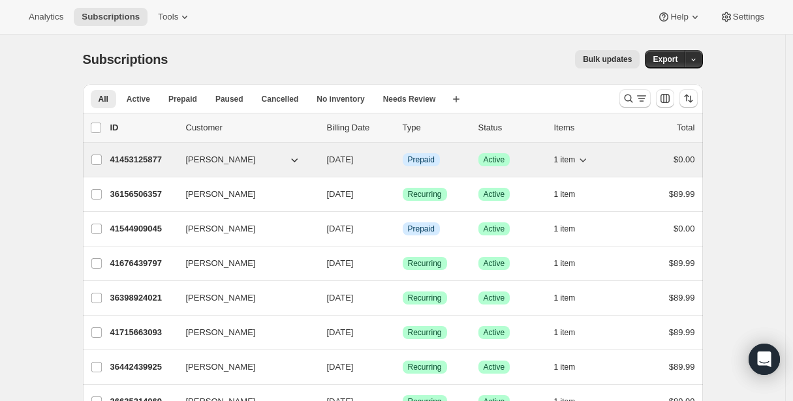
click at [130, 161] on p "41453125877" at bounding box center [142, 159] width 65 height 13
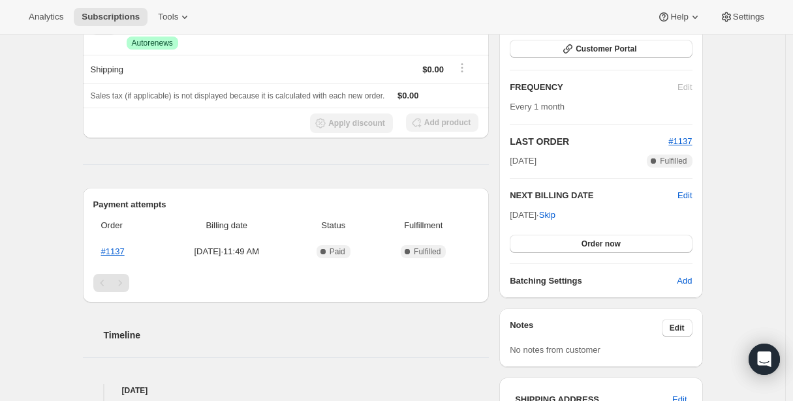
scroll to position [241, 0]
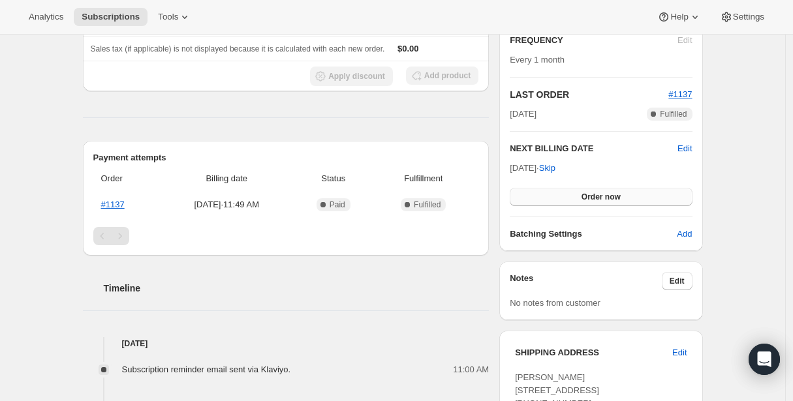
click at [573, 191] on button "Order now" at bounding box center [601, 197] width 182 height 18
click at [573, 191] on button "Click to confirm" at bounding box center [601, 197] width 182 height 18
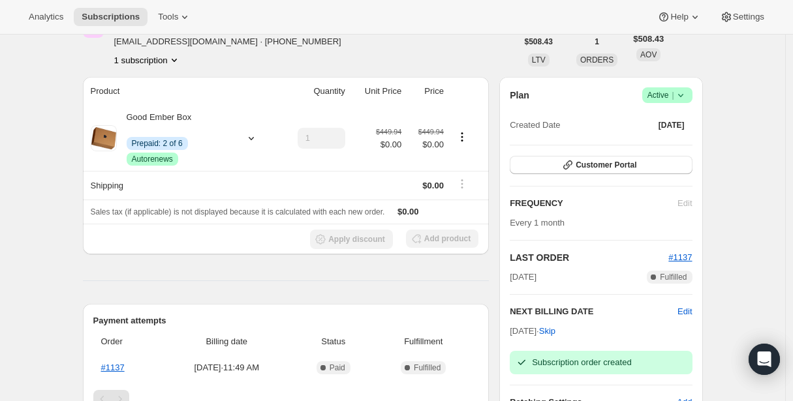
scroll to position [0, 0]
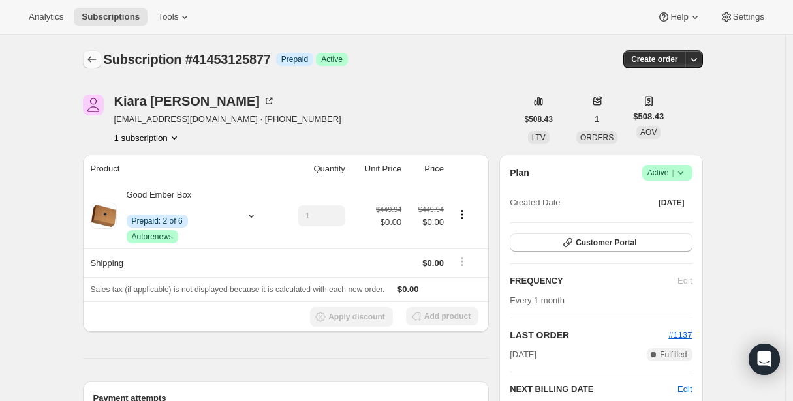
click at [89, 59] on icon "Subscriptions" at bounding box center [91, 59] width 13 height 13
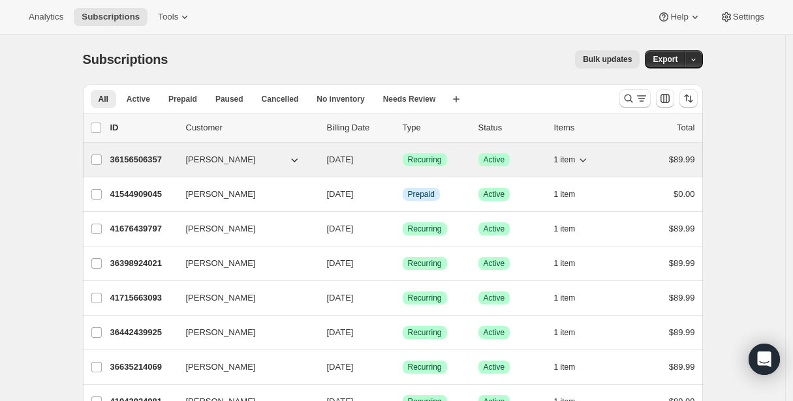
click at [154, 160] on p "36156506357" at bounding box center [142, 159] width 65 height 13
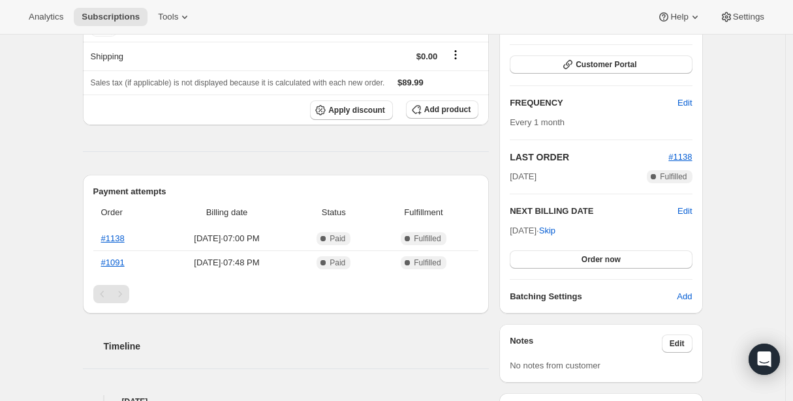
scroll to position [179, 0]
click at [561, 260] on button "Order now" at bounding box center [601, 259] width 182 height 18
click at [561, 260] on button "Click to confirm" at bounding box center [601, 259] width 182 height 18
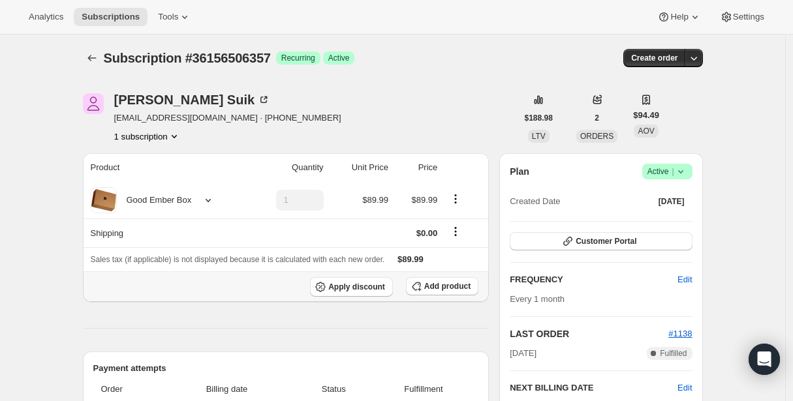
scroll to position [0, 0]
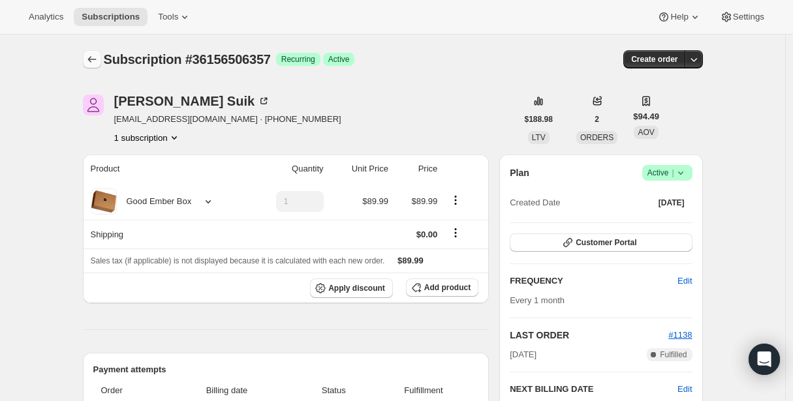
click at [95, 61] on icon "Subscriptions" at bounding box center [91, 59] width 13 height 13
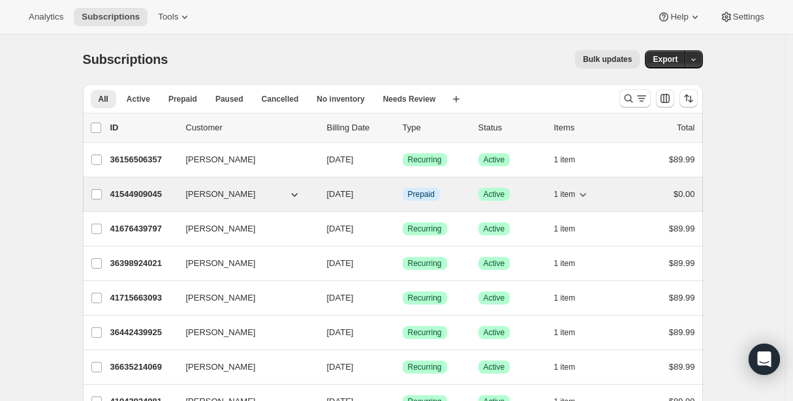
click at [149, 194] on p "41544909045" at bounding box center [142, 194] width 65 height 13
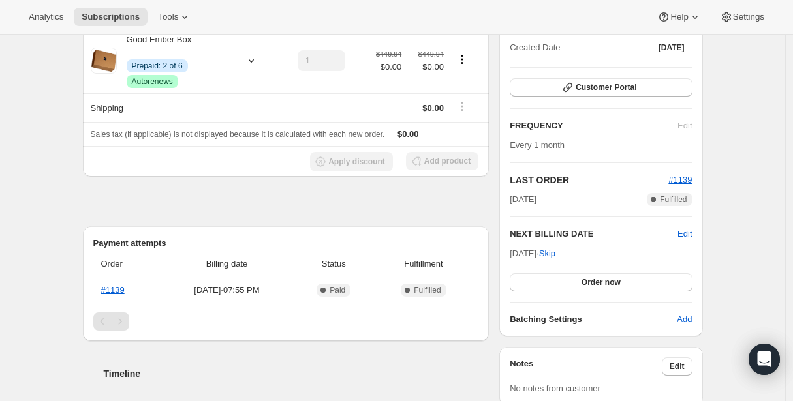
scroll to position [274, 0]
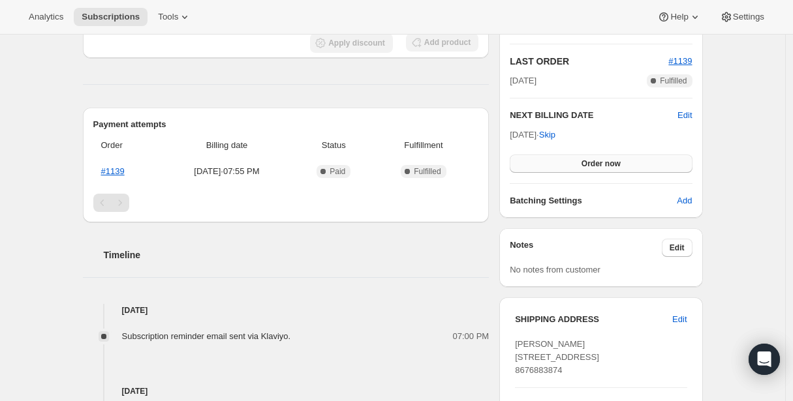
click at [563, 161] on button "Order now" at bounding box center [601, 164] width 182 height 18
click at [563, 162] on button "Click to confirm" at bounding box center [601, 164] width 182 height 18
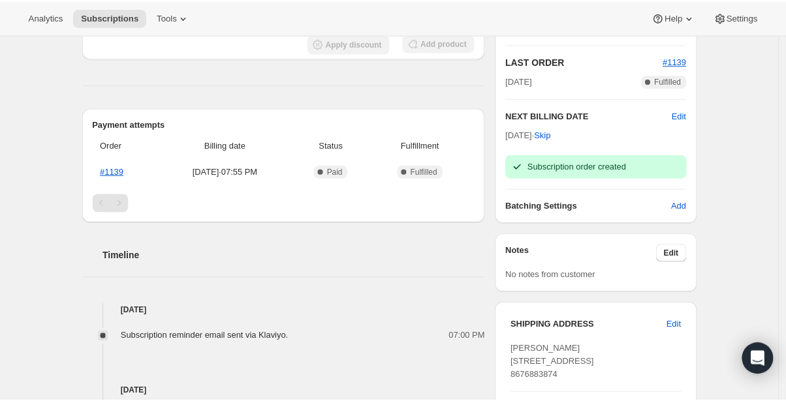
scroll to position [0, 0]
